Goal: Transaction & Acquisition: Purchase product/service

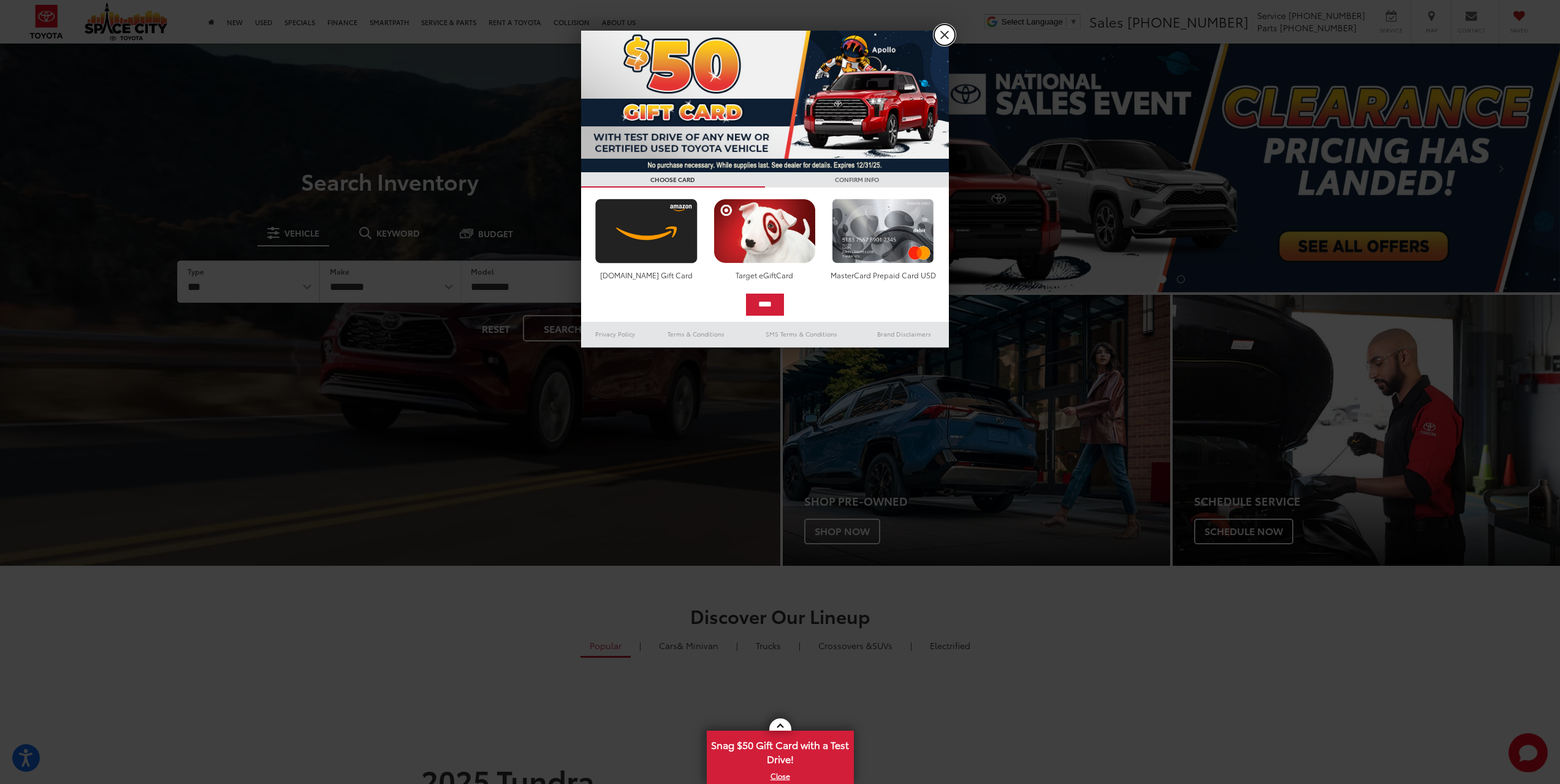
click at [947, 29] on link "X" at bounding box center [944, 35] width 21 height 21
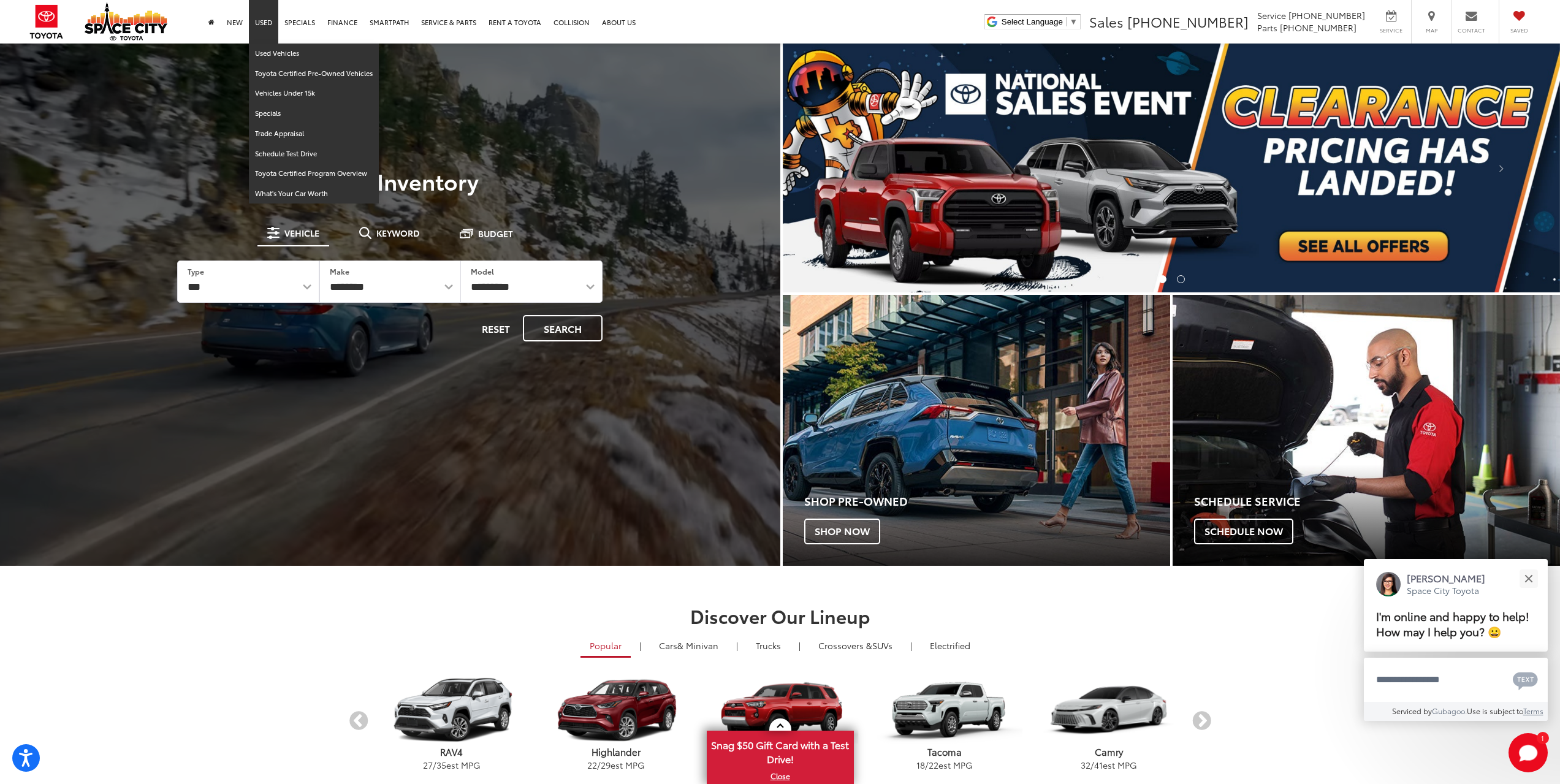
click at [264, 18] on link "Used" at bounding box center [263, 22] width 29 height 44
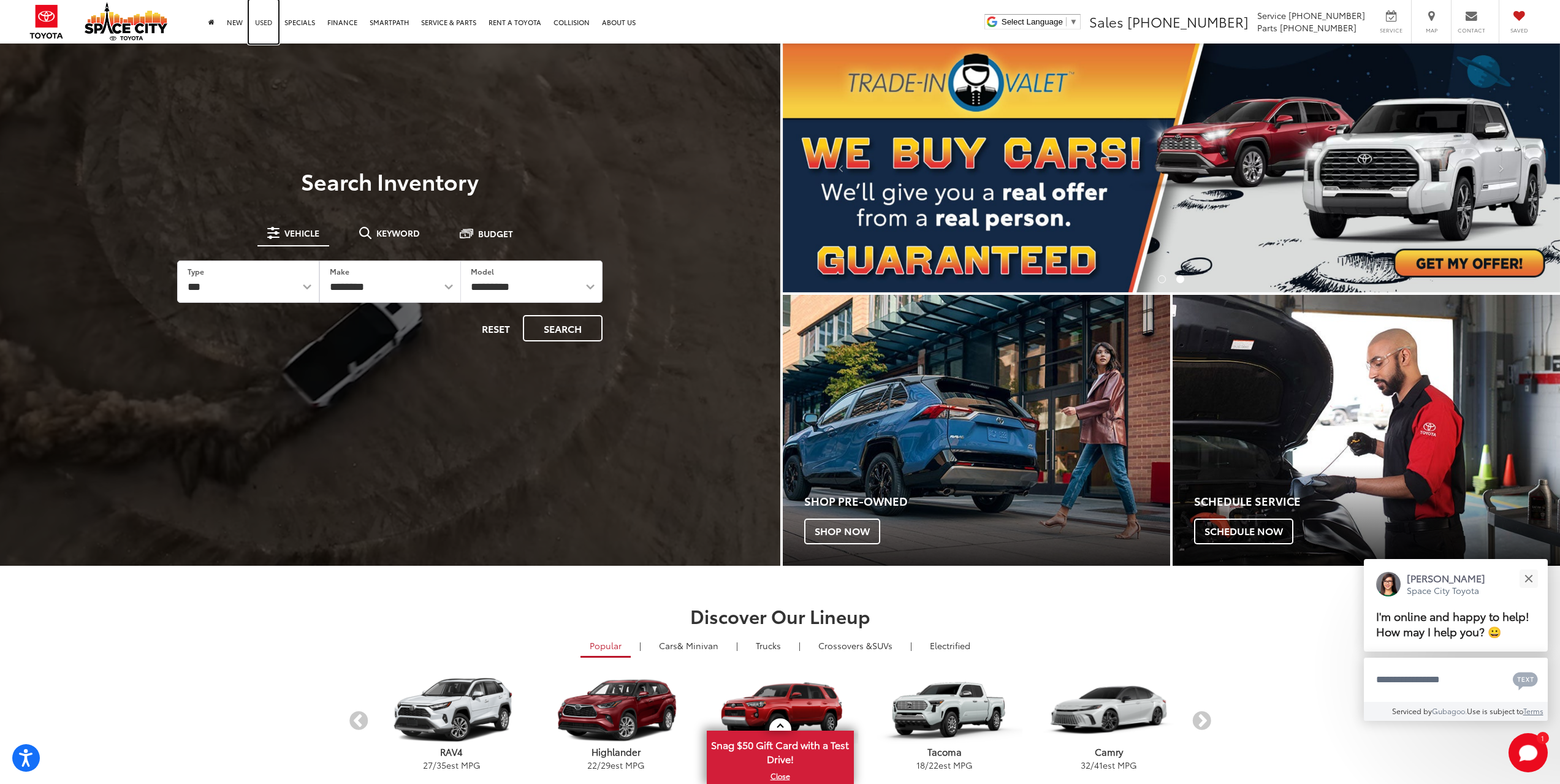
click at [265, 23] on link "Used" at bounding box center [263, 22] width 29 height 44
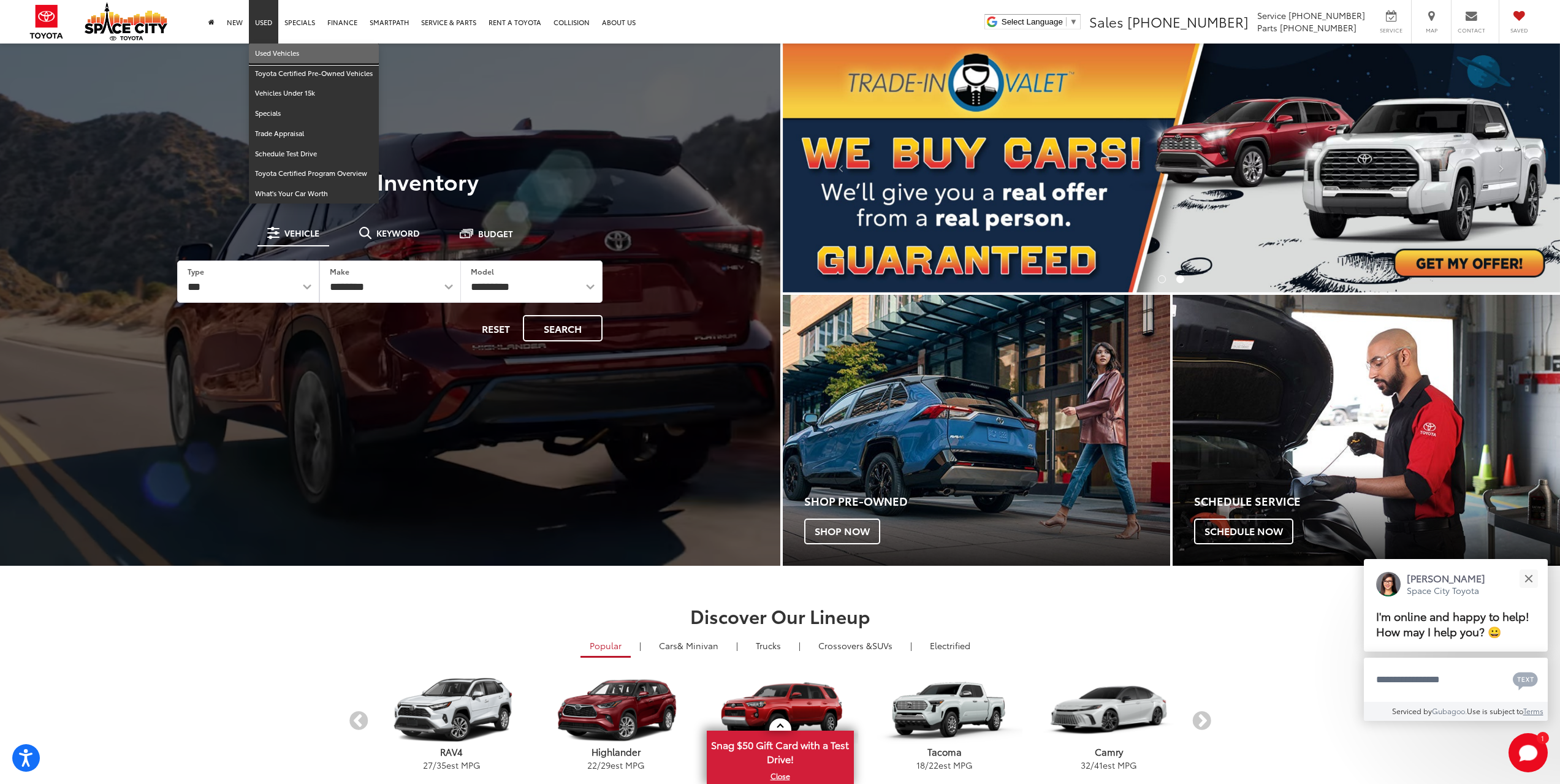
click at [268, 50] on link "Used Vehicles" at bounding box center [314, 53] width 130 height 20
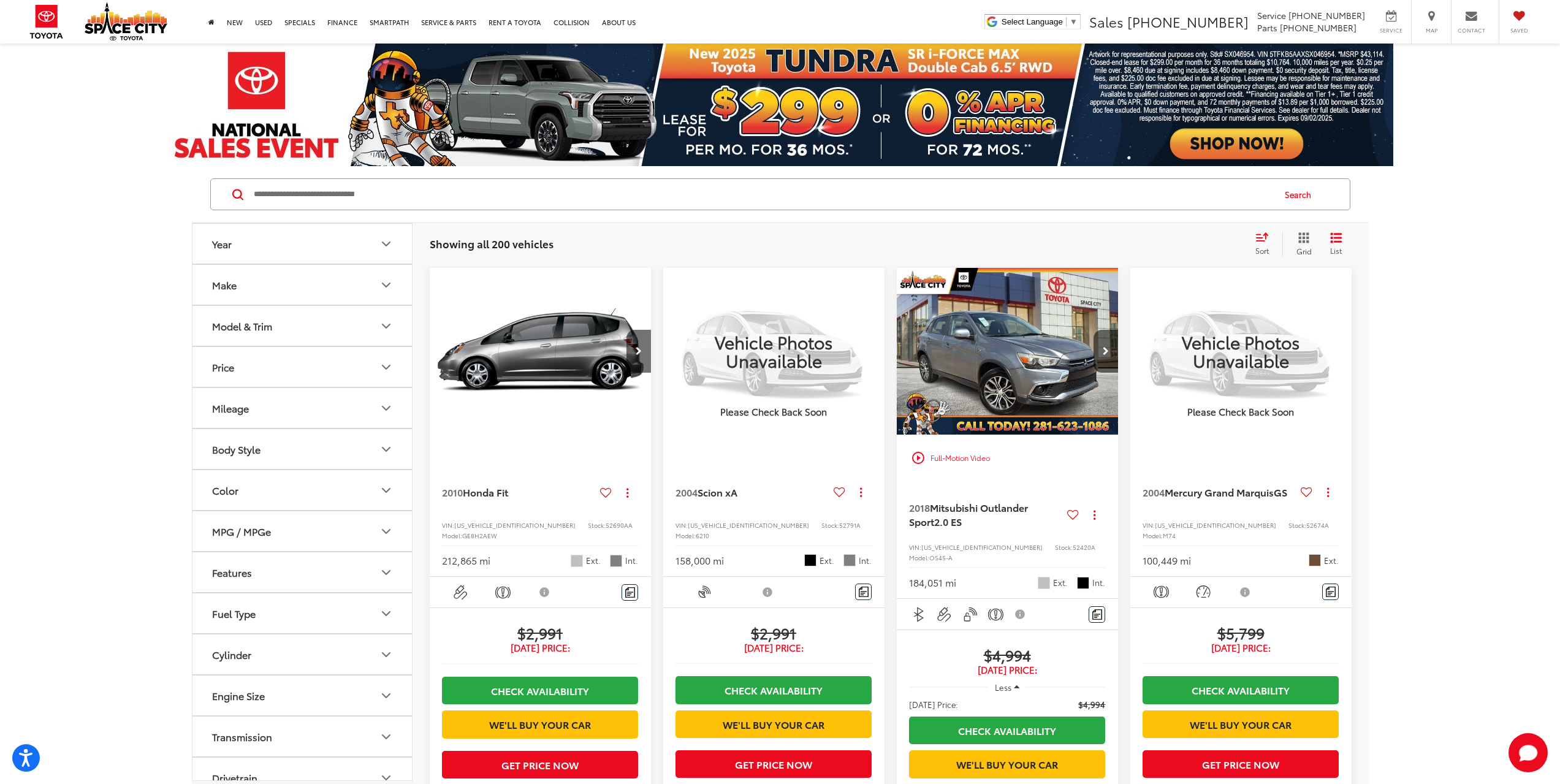
click at [379, 284] on icon "Make" at bounding box center [386, 285] width 15 height 15
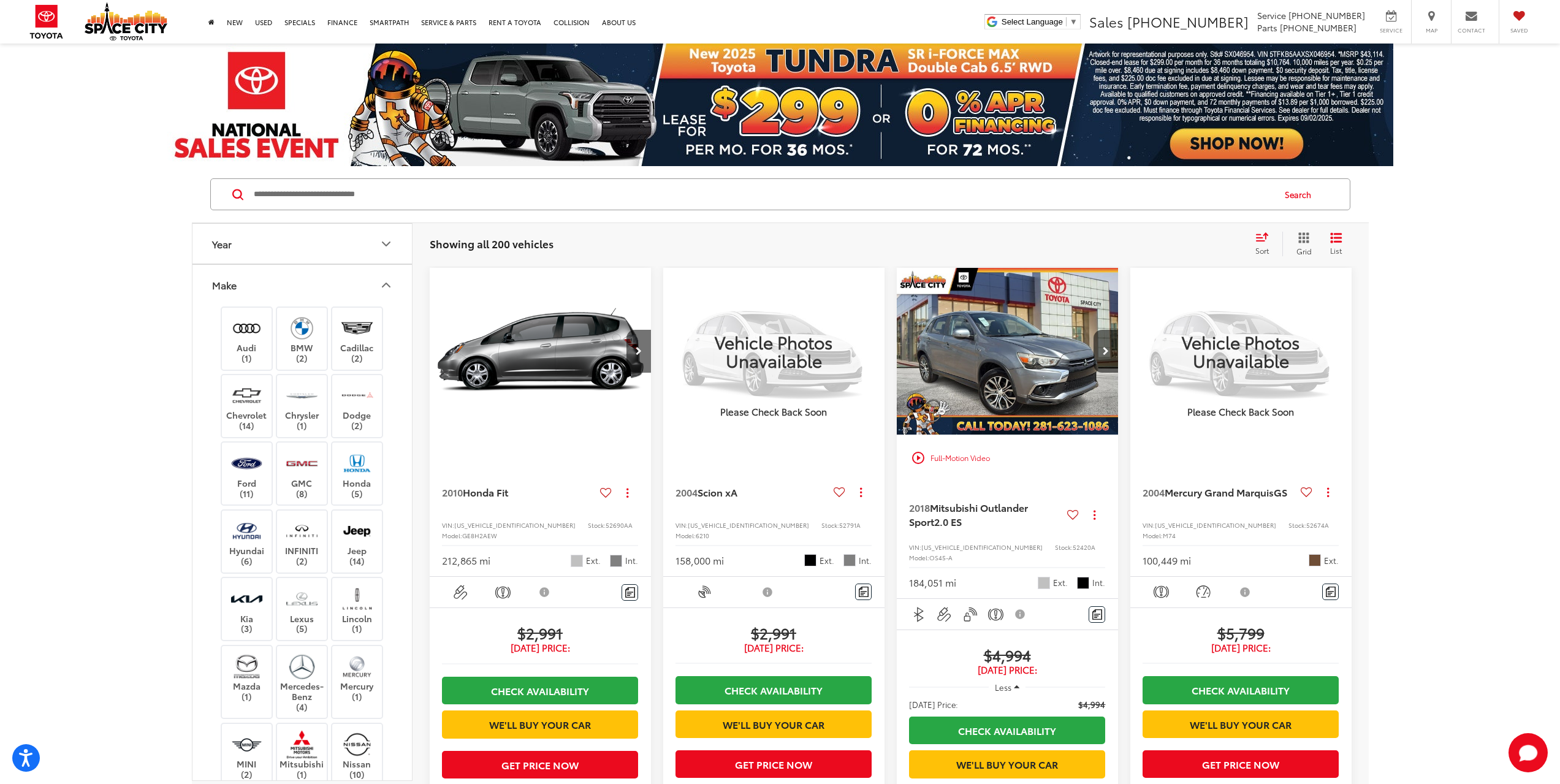
click at [379, 284] on icon "Make" at bounding box center [386, 285] width 15 height 15
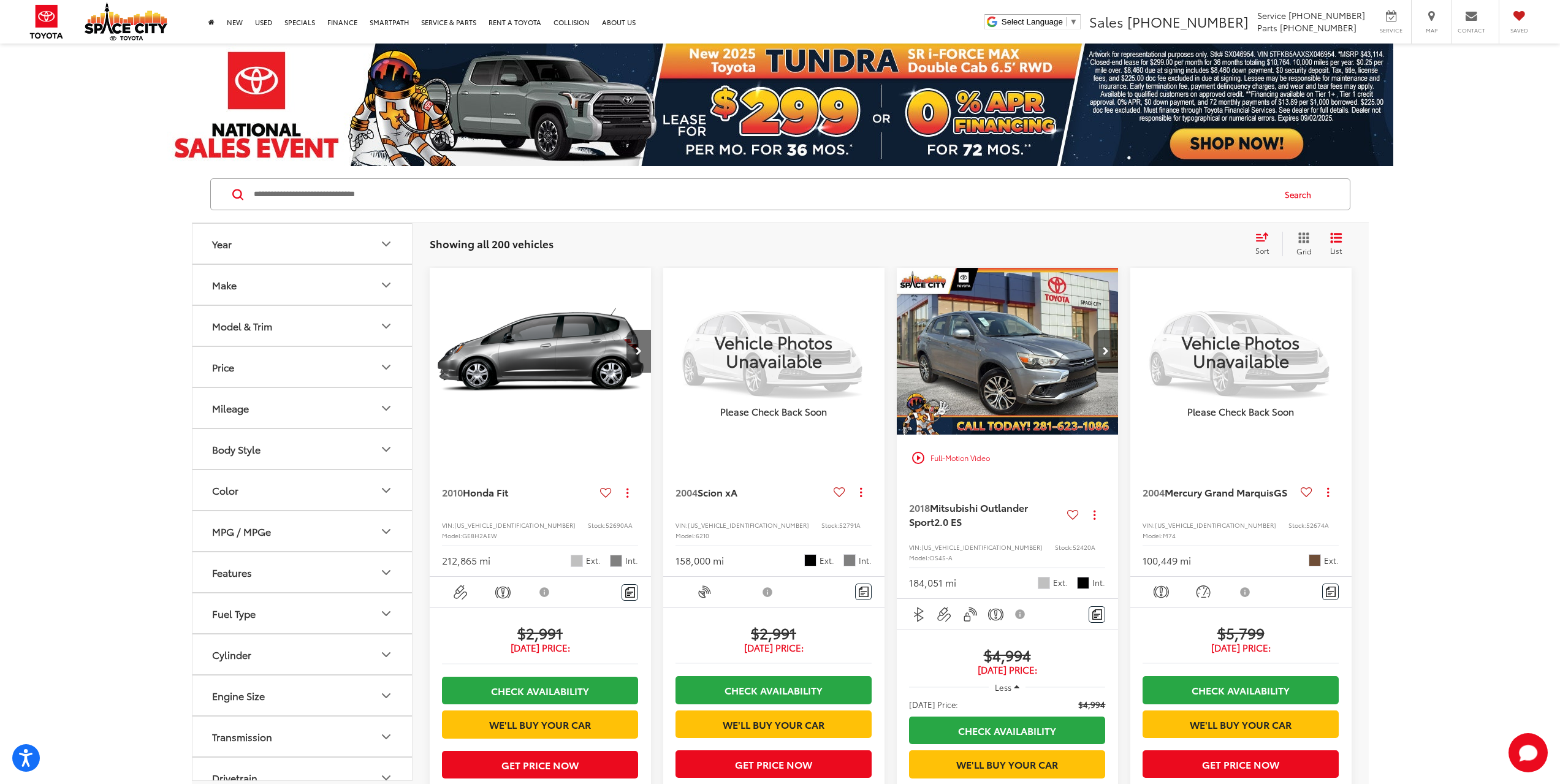
click at [385, 320] on icon "Model & Trim" at bounding box center [386, 327] width 15 height 15
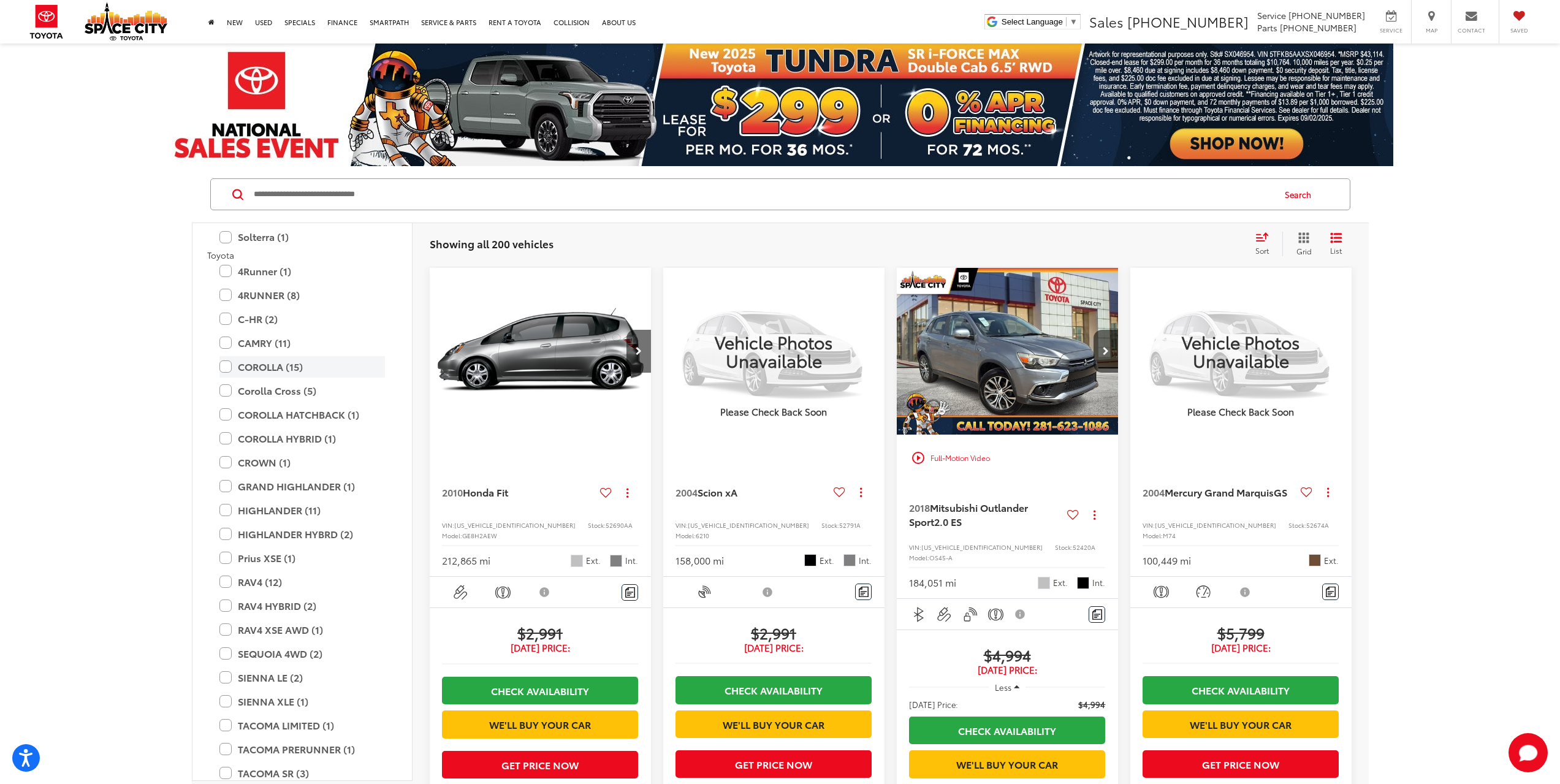
scroll to position [2022, 0]
click at [282, 503] on label "HIGHLANDER (11)" at bounding box center [302, 503] width 166 height 22
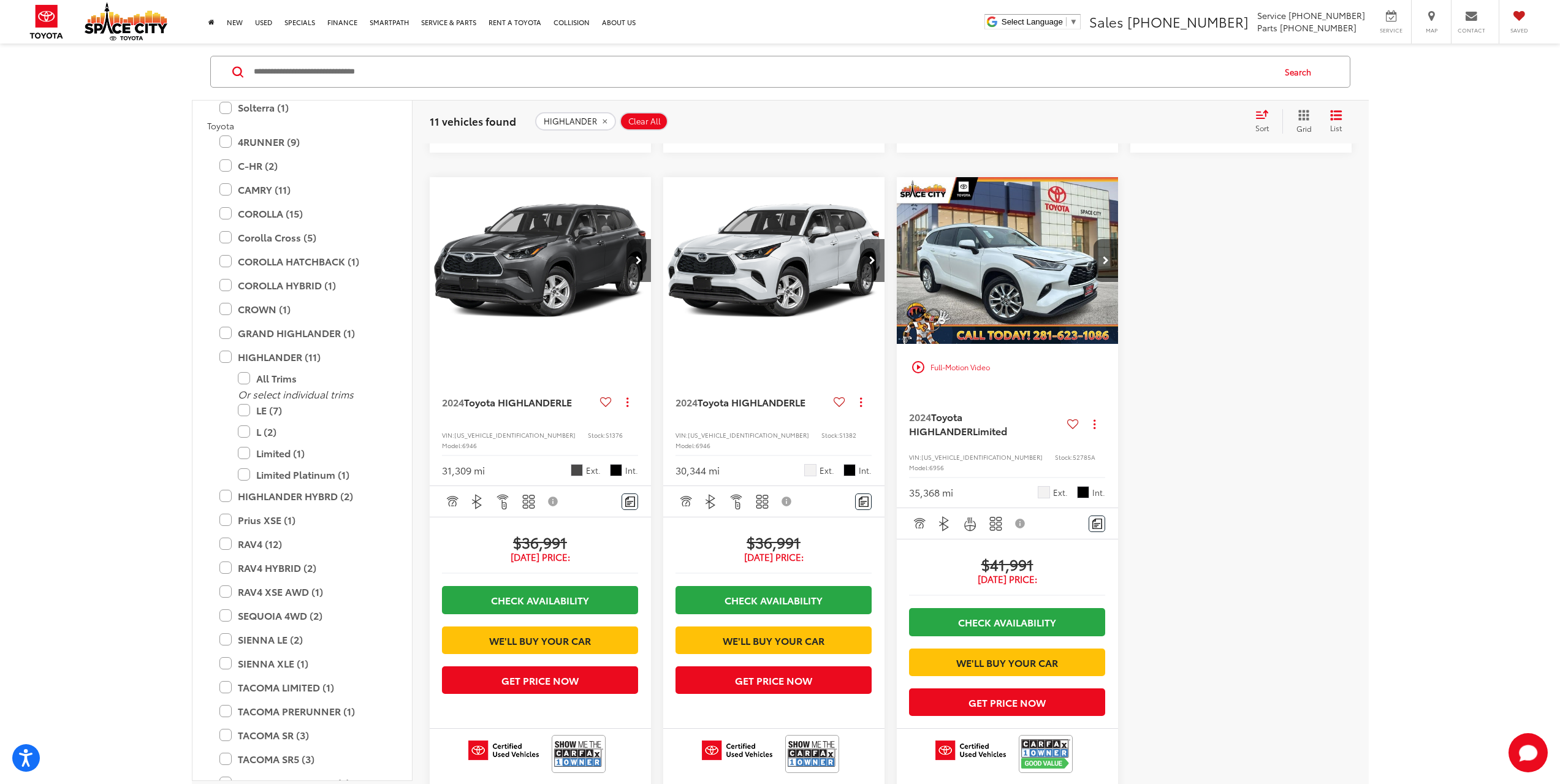
scroll to position [1470, 0]
